Goal: Task Accomplishment & Management: Manage account settings

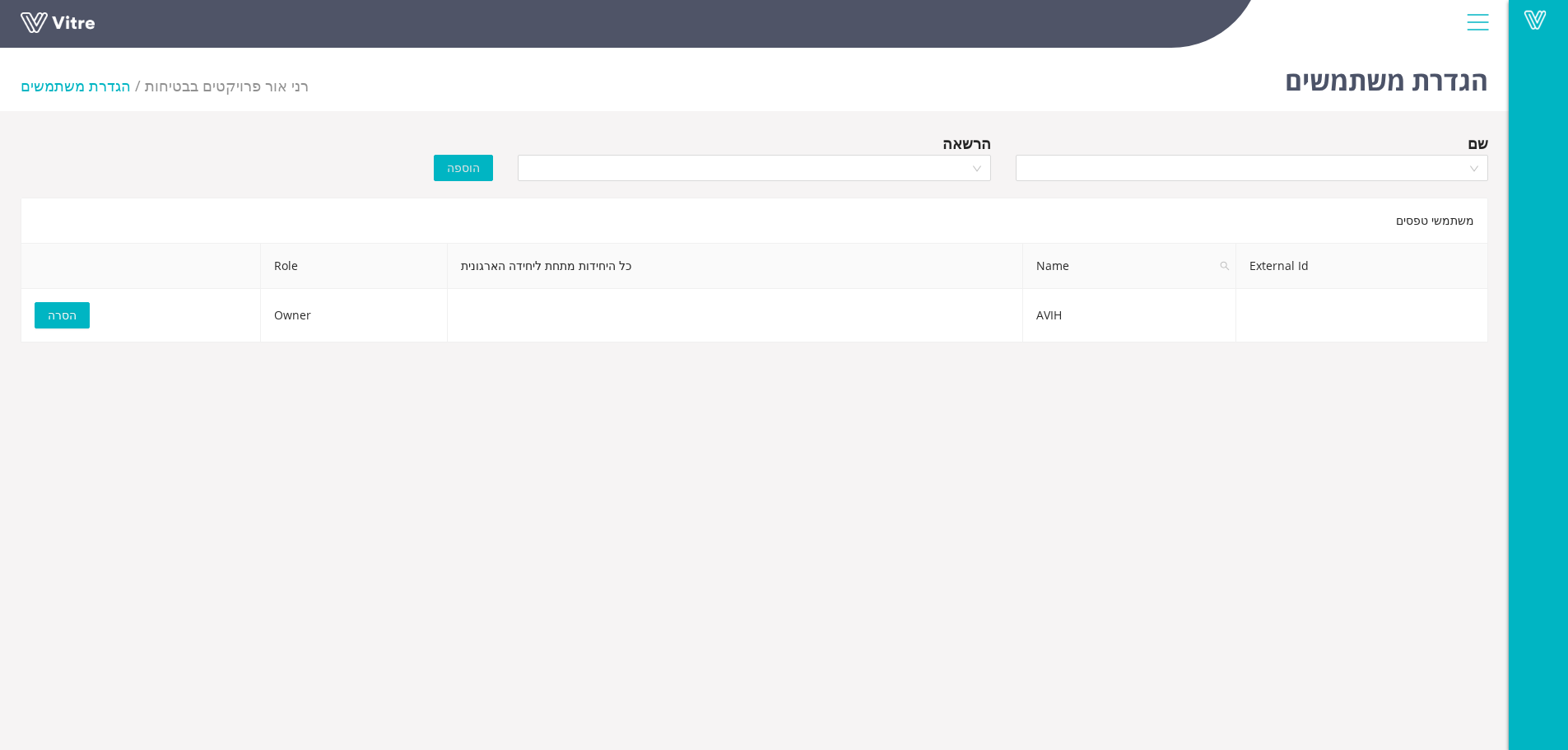
click at [66, 17] on link at bounding box center [82, 27] width 124 height 30
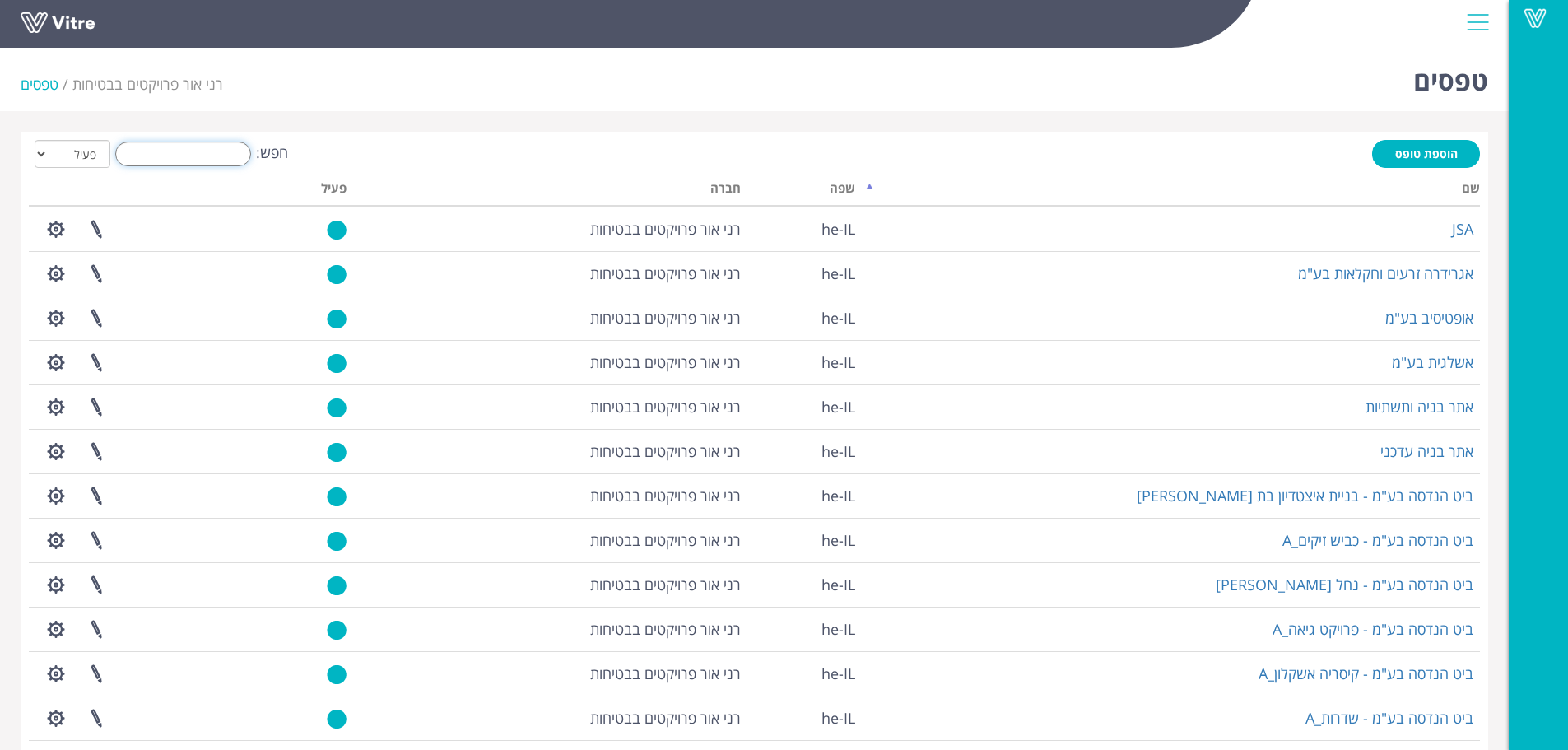
click at [219, 156] on input "חפש:" at bounding box center [183, 154] width 136 height 24
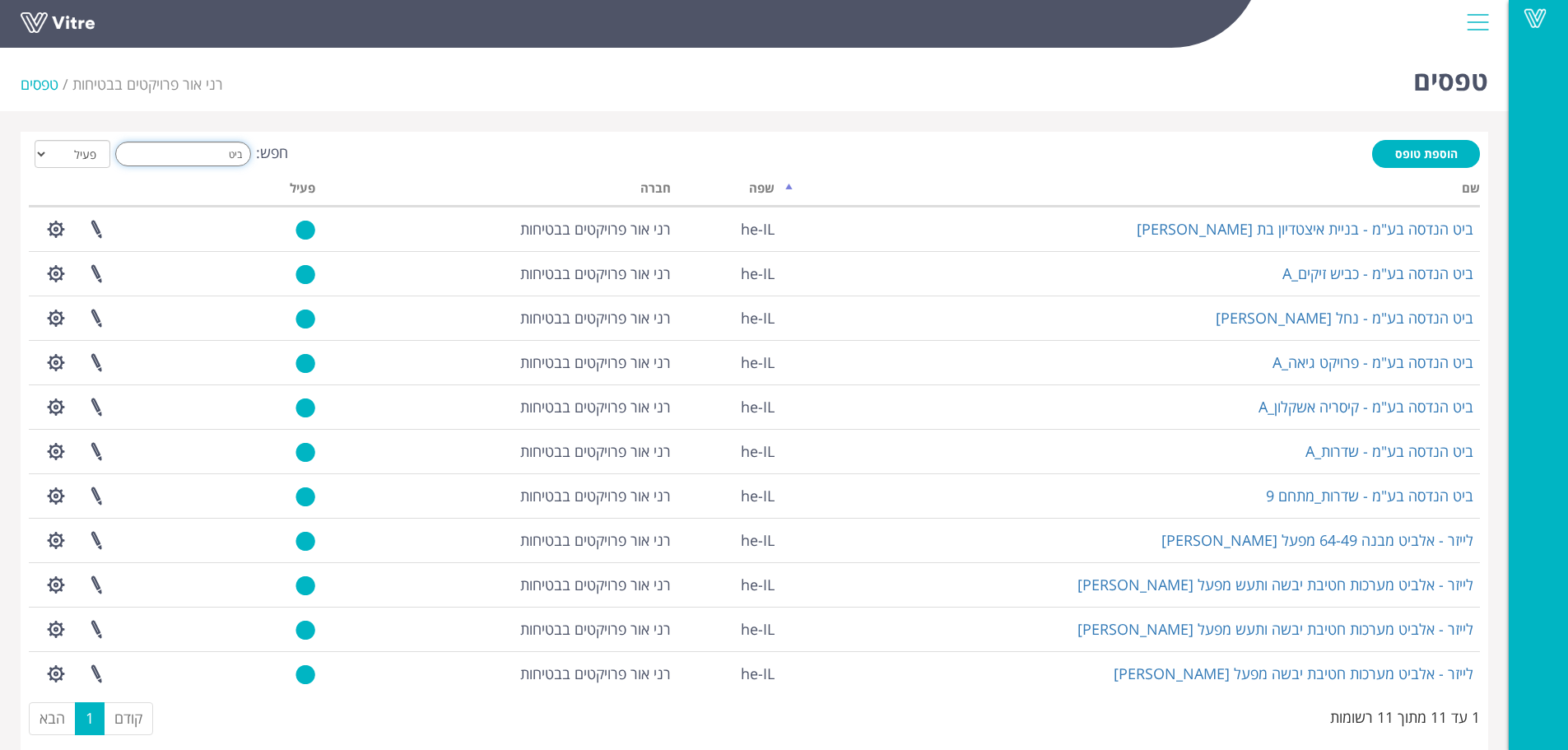
type input "ביט"
click at [258, 49] on div "Vitre" at bounding box center [754, 24] width 1509 height 49
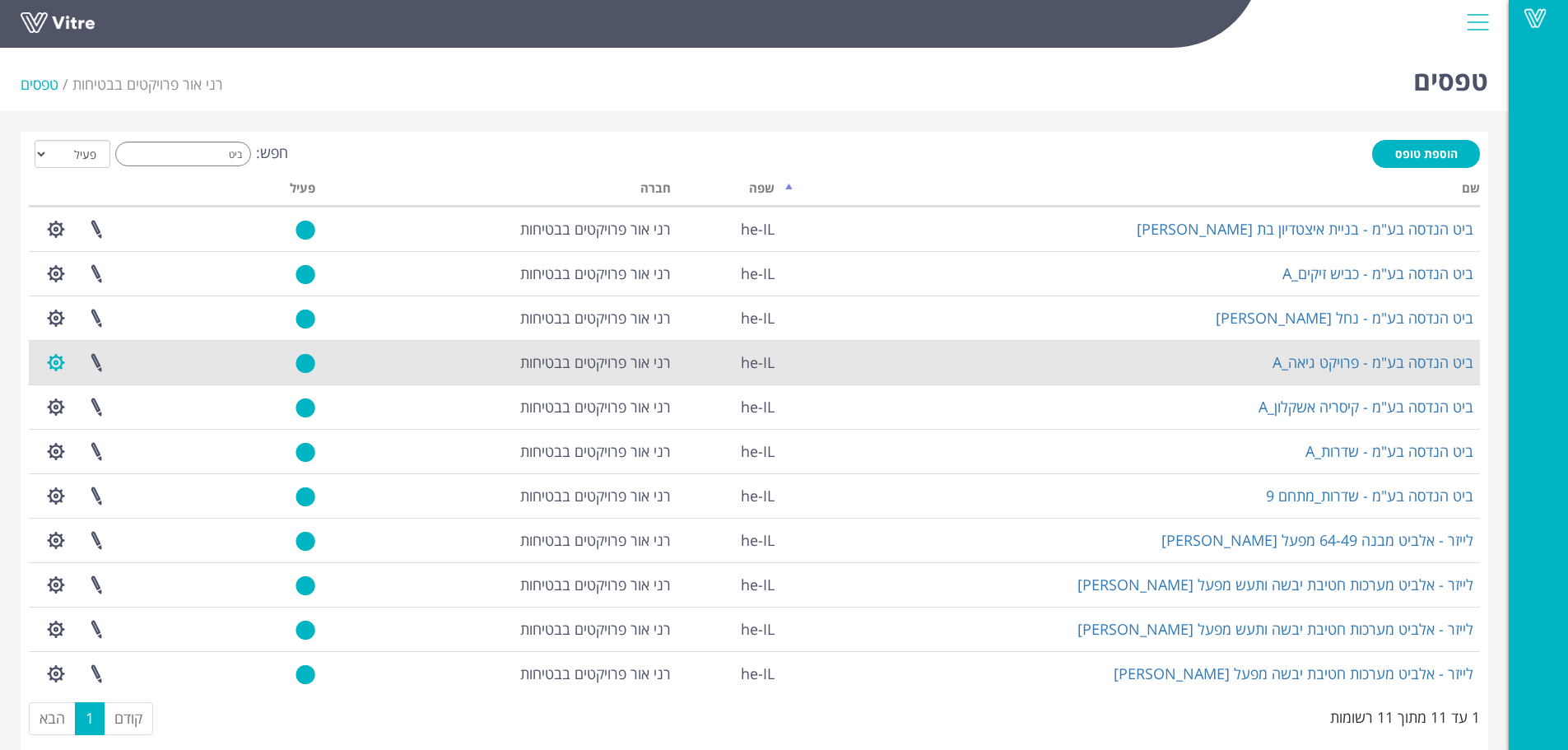
click at [54, 355] on button "button" at bounding box center [56, 363] width 41 height 44
click at [82, 423] on link "הגדרת משתמשים" at bounding box center [101, 423] width 130 height 22
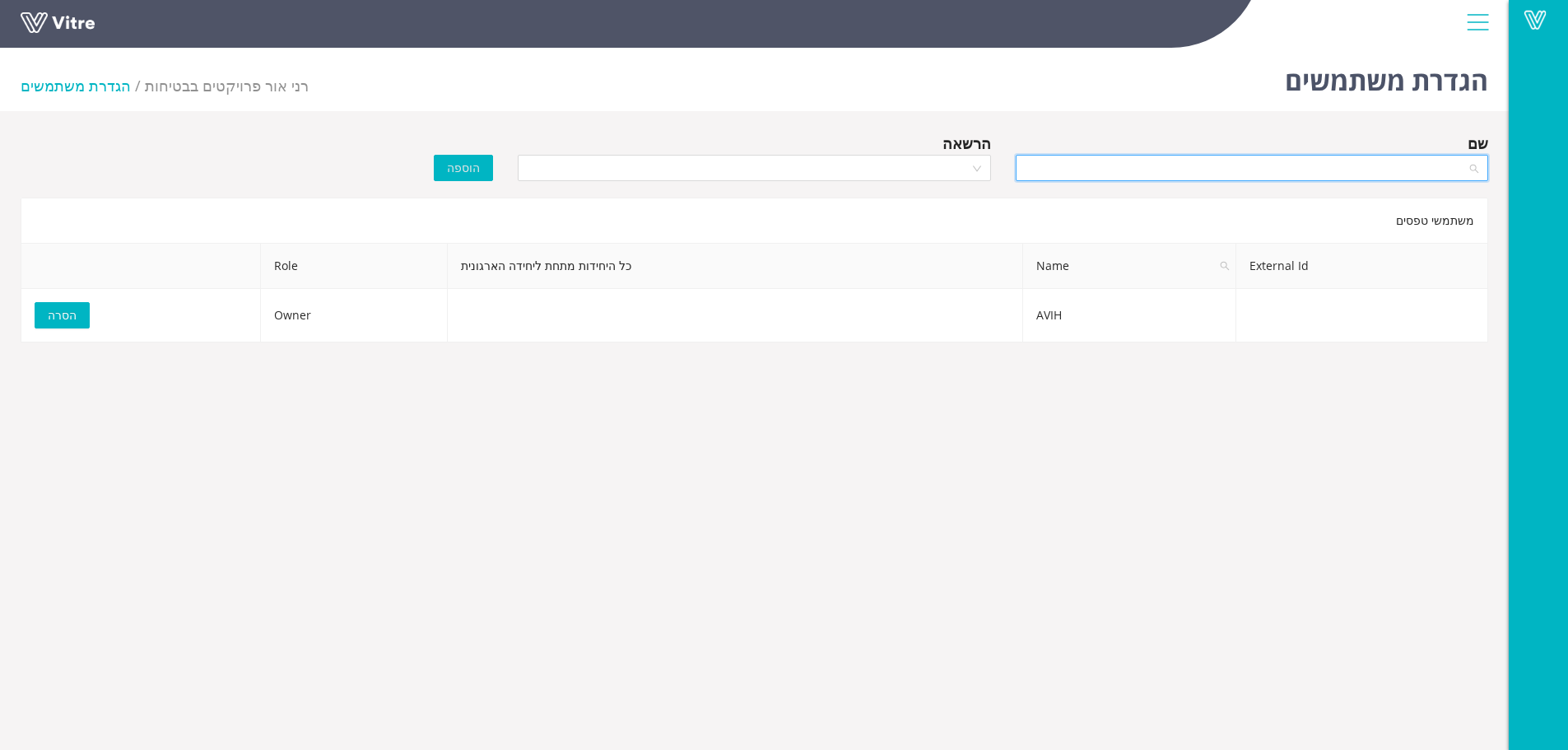
click at [1111, 169] on input "search" at bounding box center [1246, 168] width 441 height 24
click at [1147, 252] on div "[PERSON_NAME]" at bounding box center [1250, 253] width 453 height 18
click at [916, 167] on input "search" at bounding box center [748, 168] width 441 height 24
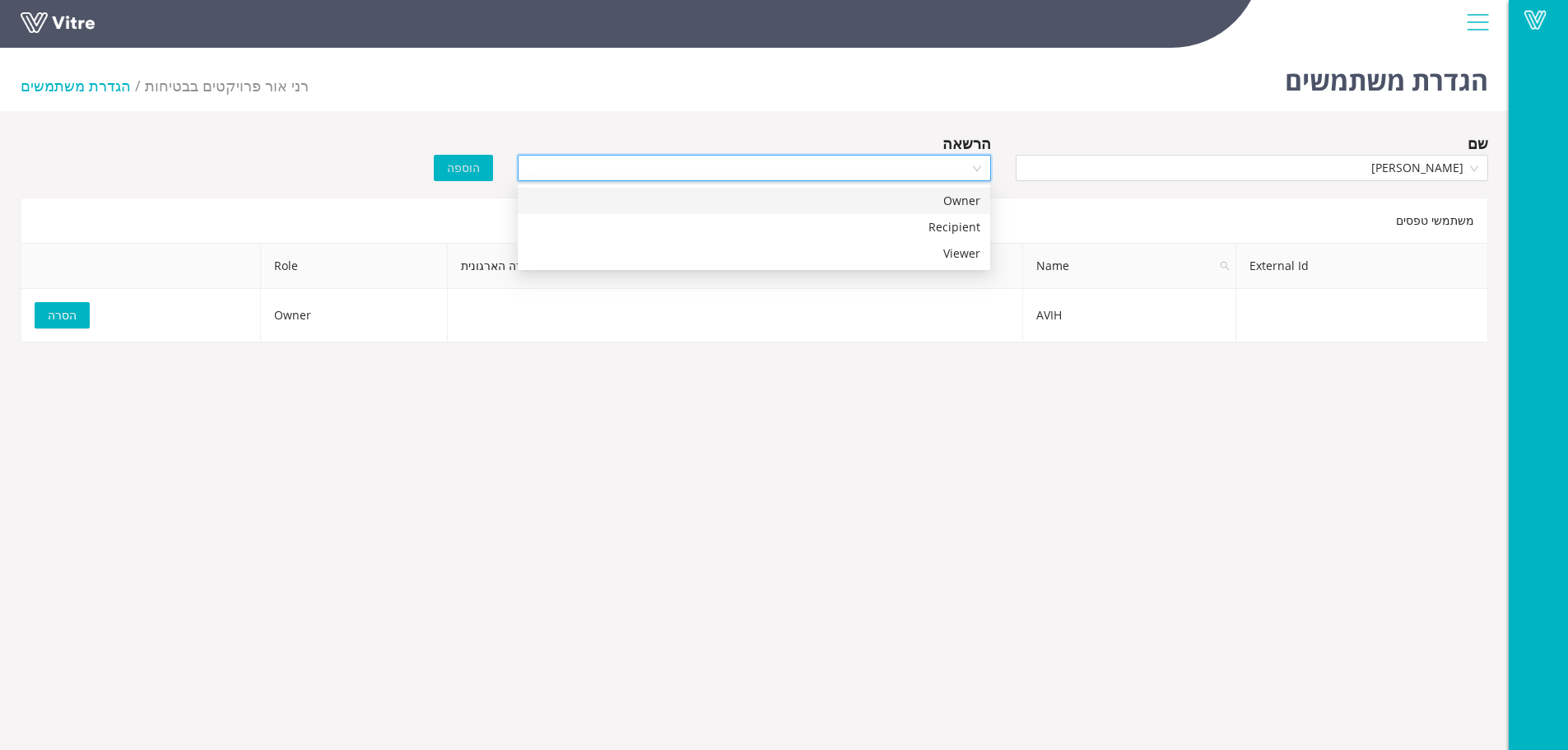
click at [915, 199] on div "Owner" at bounding box center [754, 201] width 453 height 18
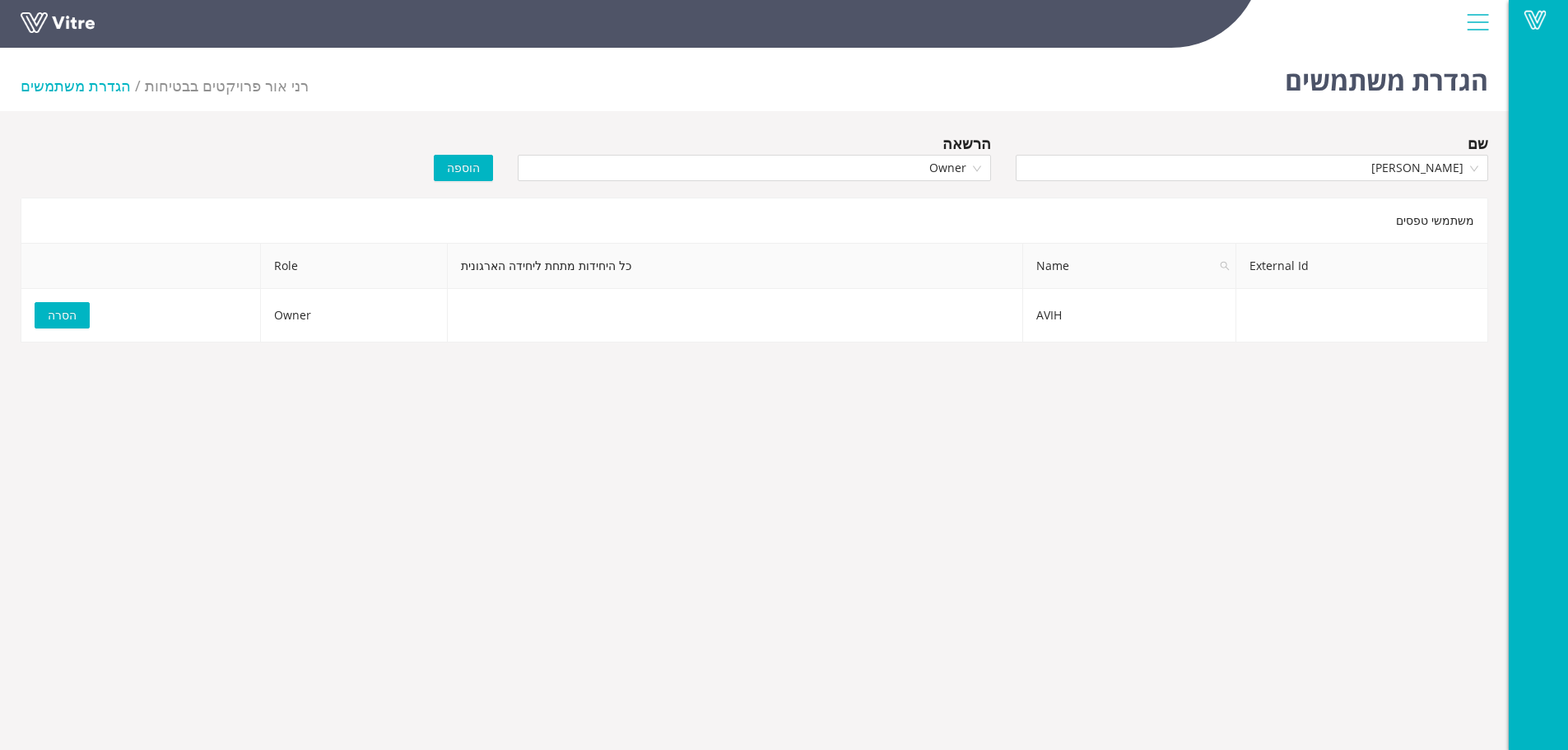
click at [456, 164] on span "הוספה" at bounding box center [463, 167] width 33 height 18
